Goal: Task Accomplishment & Management: Manage account settings

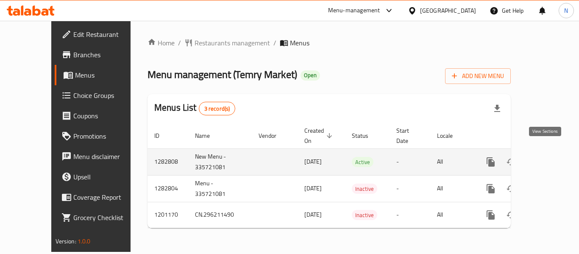
click at [547, 157] on icon "enhanced table" at bounding box center [552, 162] width 10 height 10
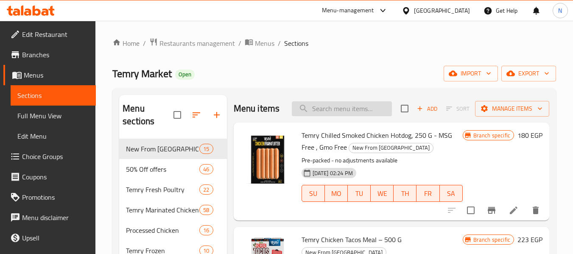
click at [338, 116] on input "search" at bounding box center [342, 108] width 100 height 15
type input "v"
paste input "Strips - Pane - Nuggets - burger (1kg&400g)"
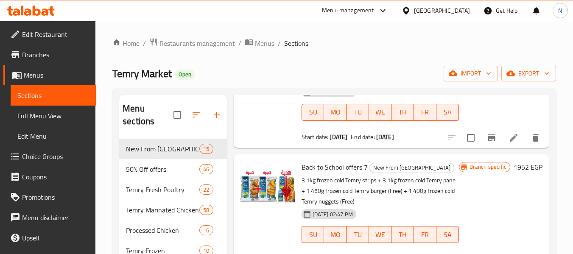
scroll to position [660, 0]
type input "Strips"
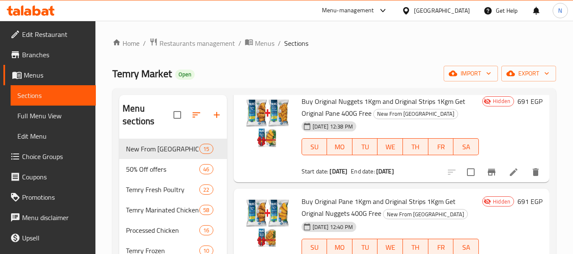
scroll to position [948, 0]
click at [24, 121] on span "Full Menu View" at bounding box center [53, 116] width 72 height 10
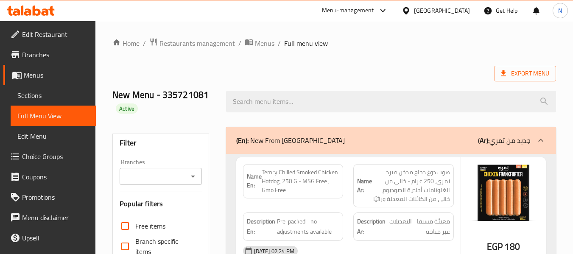
click at [343, 176] on div "Name En: Temry Chilled Smoked Chicken Hotdog, 250 G - MSG Free , Gmo Free" at bounding box center [293, 181] width 100 height 34
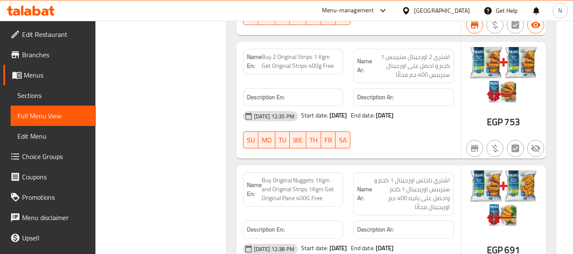
scroll to position [1803, 0]
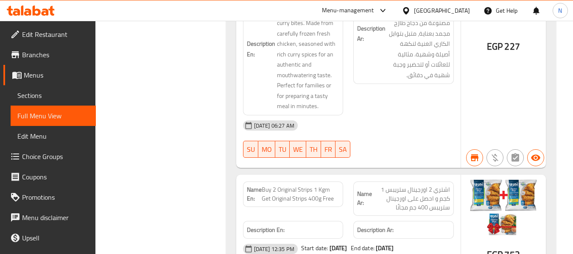
click at [302, 185] on span "Buy 2 Original Strips 1 Kgm Get Original Strips 400g Free" at bounding box center [301, 194] width 78 height 18
copy span "Buy 2 Original Strips 1 Kgm Get Original Strips 400g Free"
click at [408, 185] on span "اشتري 2 اورجينال ستريبس 1 كجم و احصل على اورجينال ستريبس 400 جم مجانًا" at bounding box center [411, 198] width 78 height 27
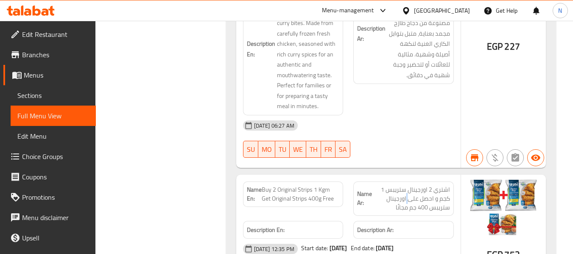
click at [408, 185] on span "اشتري 2 اورجينال ستريبس 1 كجم و احصل على اورجينال ستريبس 400 جم مجانًا" at bounding box center [411, 198] width 78 height 27
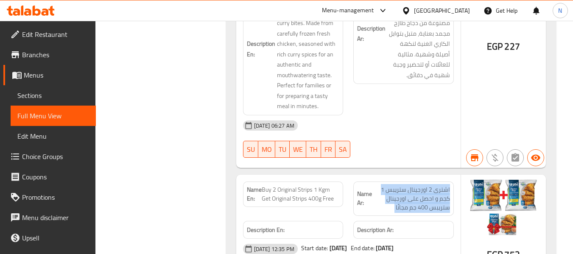
click at [408, 185] on span "اشتري 2 اورجينال ستريبس 1 كجم و احصل على اورجينال ستريبس 400 جم مجانًا" at bounding box center [411, 198] width 78 height 27
copy span "اشتري 2 اورجينال ستريبس 1 كجم و احصل على اورجينال ستريبس 400 جم مجانًا"
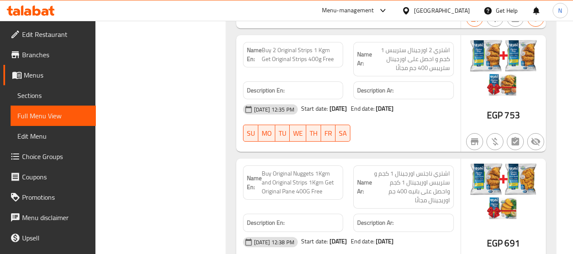
scroll to position [1943, 0]
click at [310, 169] on span "Buy Original Nuggets 1Kgm and Original Strips 1Kgm Get Original Pane 400G Free" at bounding box center [301, 182] width 78 height 27
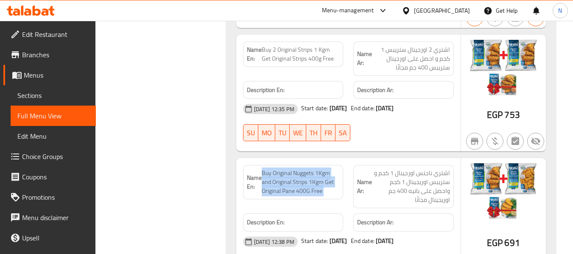
click at [310, 169] on span "Buy Original Nuggets 1Kgm and Original Strips 1Kgm Get Original Pane 400G Free" at bounding box center [301, 182] width 78 height 27
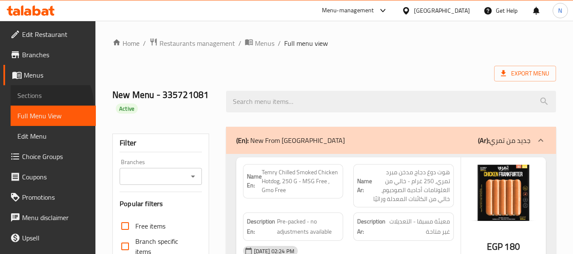
click at [43, 104] on link "Sections" at bounding box center [53, 95] width 85 height 20
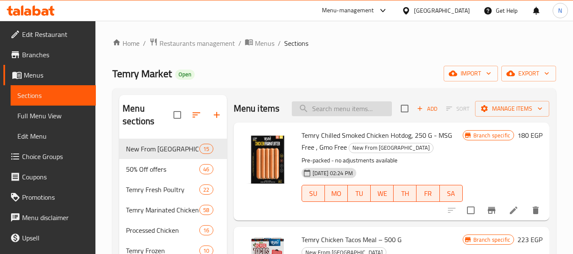
click at [362, 116] on input "search" at bounding box center [342, 108] width 100 height 15
paste input "Buy 2 Original Strips 1 Kgm Get Original Strips 400g Free"
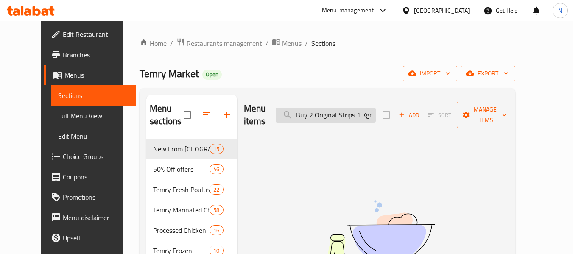
click at [341, 114] on input "Buy 2 Original Strips 1 Kgm Ge" at bounding box center [326, 115] width 100 height 15
paste input "t Original Strips 400g Free"
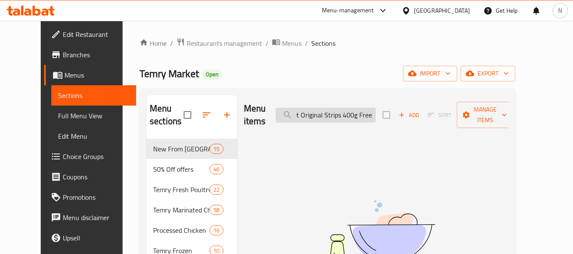
click at [363, 108] on input "Buy 2 Original Strips 1 Kgm Get Original Strips 400g Freez" at bounding box center [326, 115] width 100 height 15
paste input "اشتري 2 اورجينال ستريبس 1 كجم و احصل على اورجينال ستريبس 400 جم مجانًا"
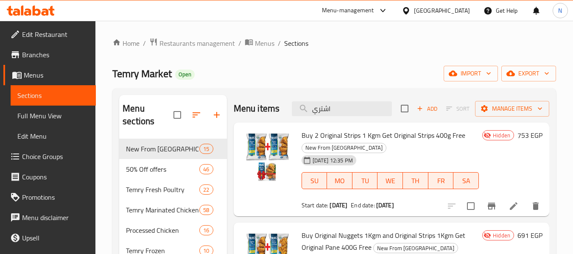
scroll to position [56, 0]
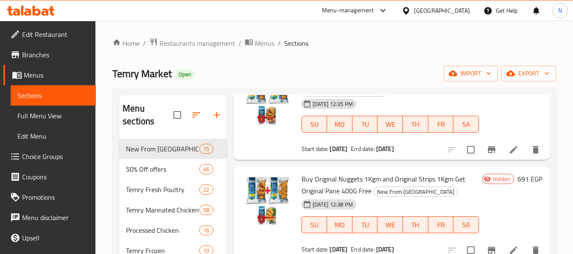
type input "اشتري"
click at [501, 157] on li at bounding box center [513, 149] width 24 height 15
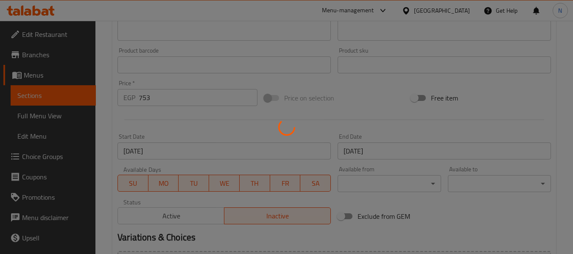
scroll to position [357, 0]
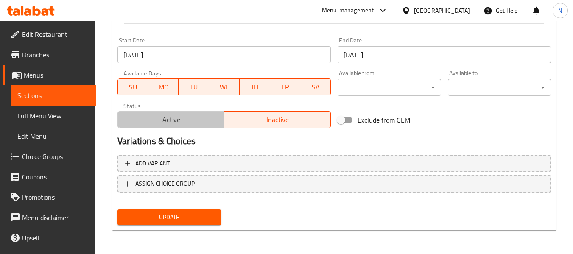
click at [198, 123] on span "Active" at bounding box center [171, 120] width 100 height 12
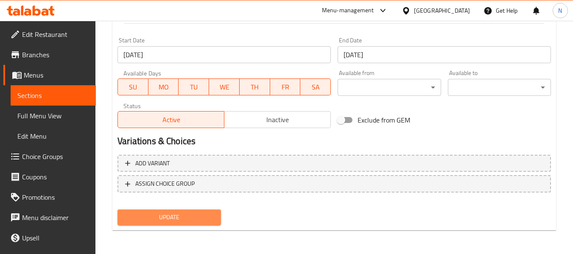
click at [208, 211] on button "Update" at bounding box center [168, 217] width 103 height 16
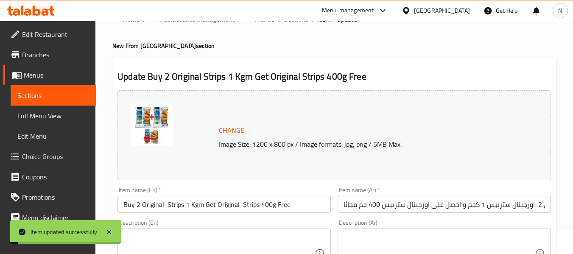
scroll to position [0, 0]
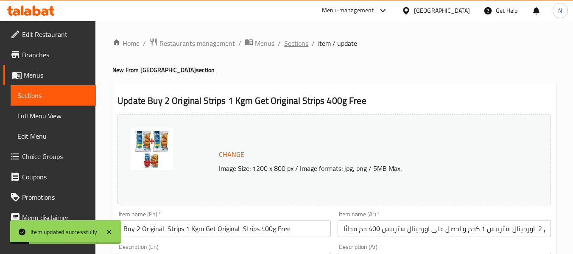
click at [290, 40] on span "Sections" at bounding box center [296, 43] width 24 height 10
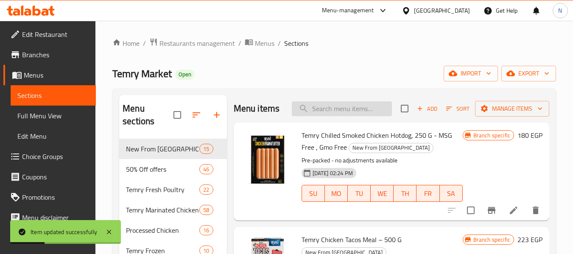
click at [346, 116] on input "search" at bounding box center [342, 108] width 100 height 15
paste input "اشتري 2 اورجينال ستريبس 1 كجم و احصل على اورجينال ستريبس 400 جم مجانًا"
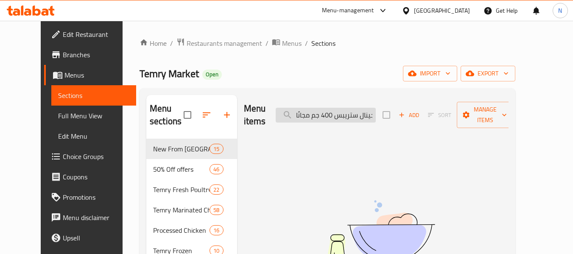
click at [324, 108] on input "اشتري 2 اورجينال ستريبس 1 كجم و احصل على اورجينال ستريبس 400 جم مجانًا" at bounding box center [326, 115] width 100 height 15
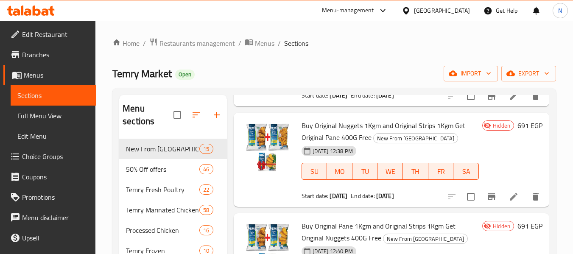
scroll to position [113, 0]
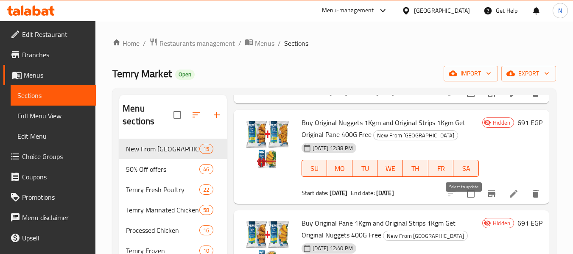
type input "buy"
click at [464, 203] on input "checkbox" at bounding box center [471, 194] width 18 height 18
checkbox input "true"
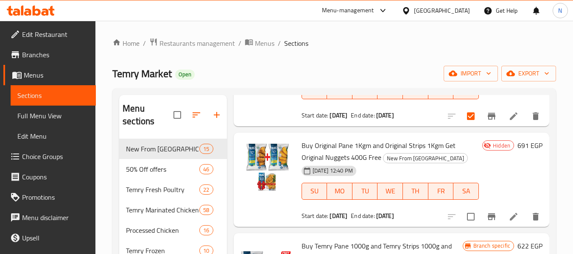
scroll to position [203, 0]
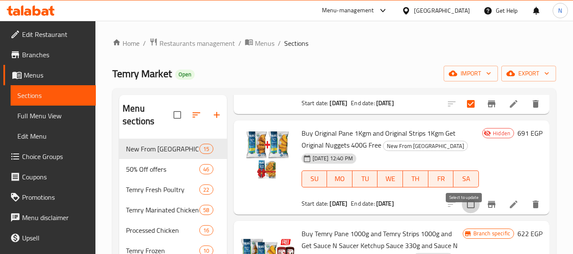
click at [465, 213] on input "checkbox" at bounding box center [471, 204] width 18 height 18
checkbox input "true"
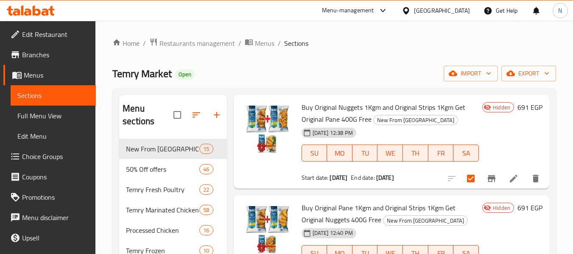
scroll to position [0, 0]
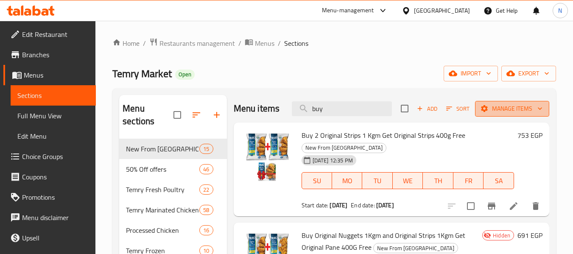
click at [487, 114] on span "Manage items" at bounding box center [512, 108] width 61 height 11
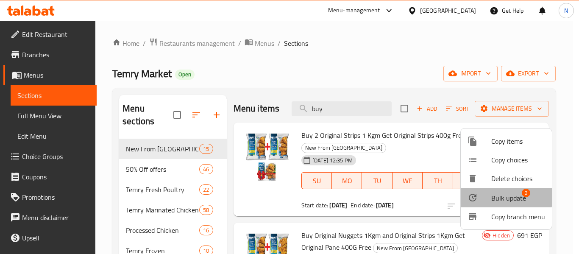
click at [503, 195] on span "Bulk update" at bounding box center [508, 198] width 35 height 10
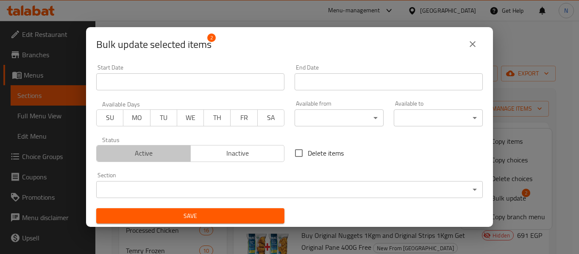
click at [165, 157] on span "Active" at bounding box center [143, 153] width 87 height 12
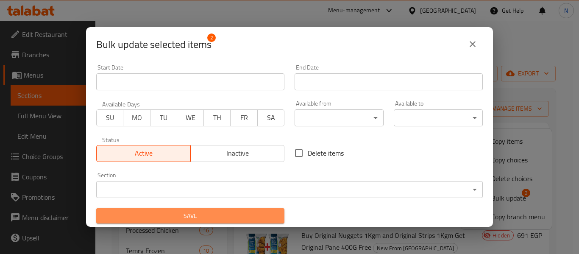
click at [231, 212] on span "Save" at bounding box center [190, 216] width 175 height 11
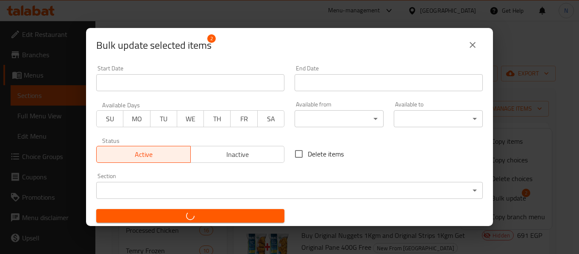
checkbox input "false"
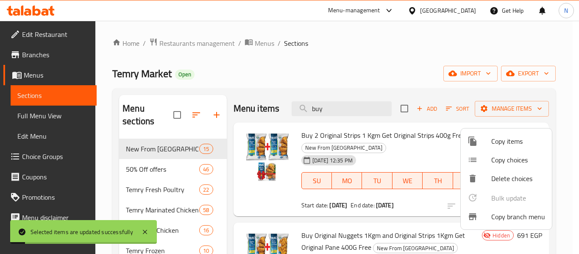
click at [439, 156] on div at bounding box center [289, 127] width 579 height 254
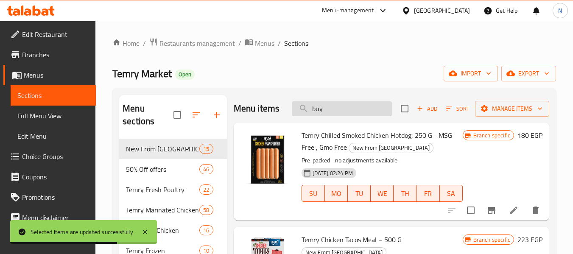
click at [335, 116] on input "buy" at bounding box center [342, 108] width 100 height 15
type input "buy"
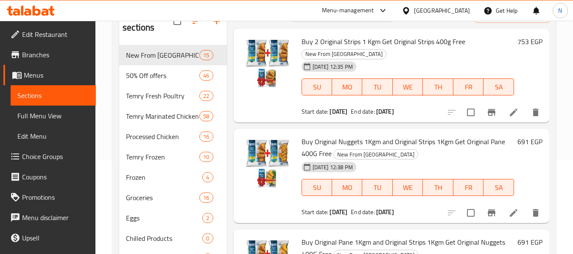
scroll to position [93, 0]
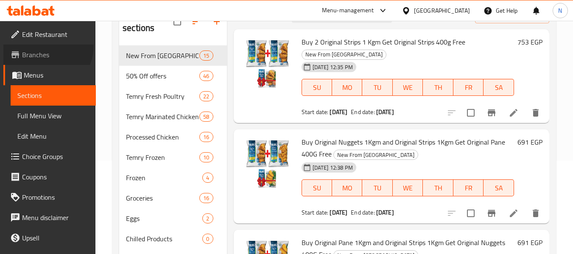
click at [43, 46] on link "Branches" at bounding box center [49, 55] width 92 height 20
